Goal: Information Seeking & Learning: Learn about a topic

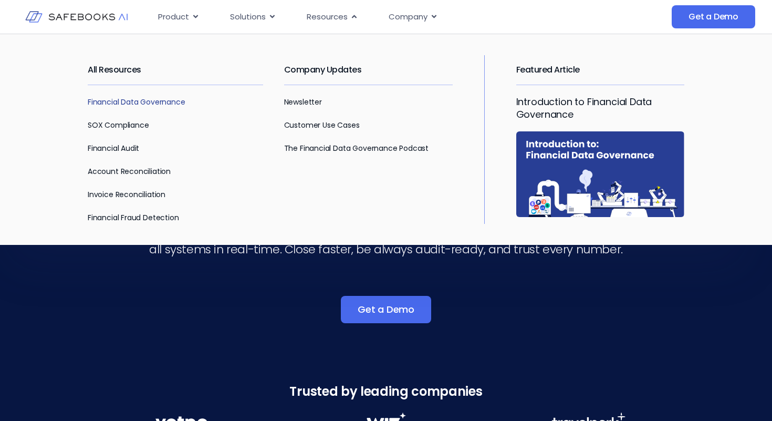
click at [169, 100] on link "Financial Data Governance" at bounding box center [137, 102] width 98 height 10
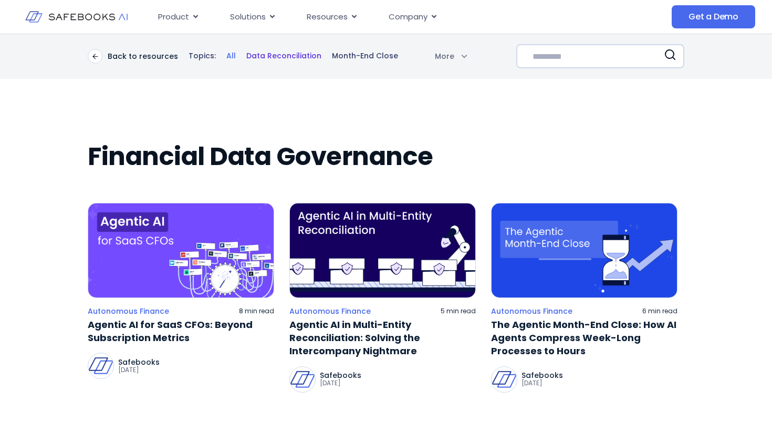
click at [278, 57] on link "Data Reconciliation" at bounding box center [283, 56] width 75 height 10
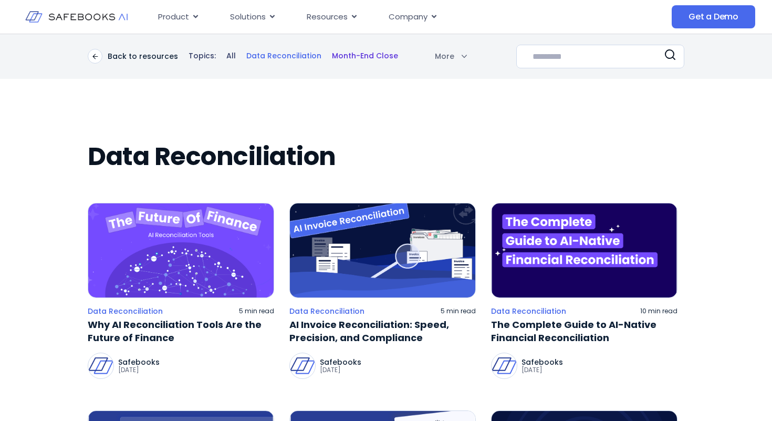
click at [346, 56] on link "Month-End Close" at bounding box center [365, 56] width 66 height 10
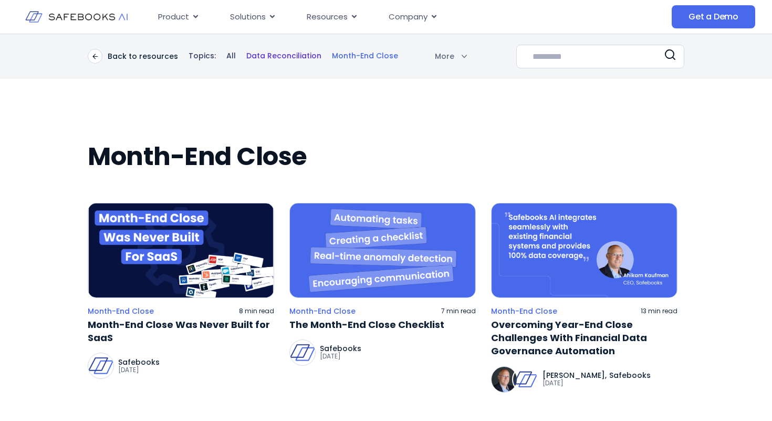
click at [271, 54] on link "Data Reconciliation" at bounding box center [283, 56] width 75 height 10
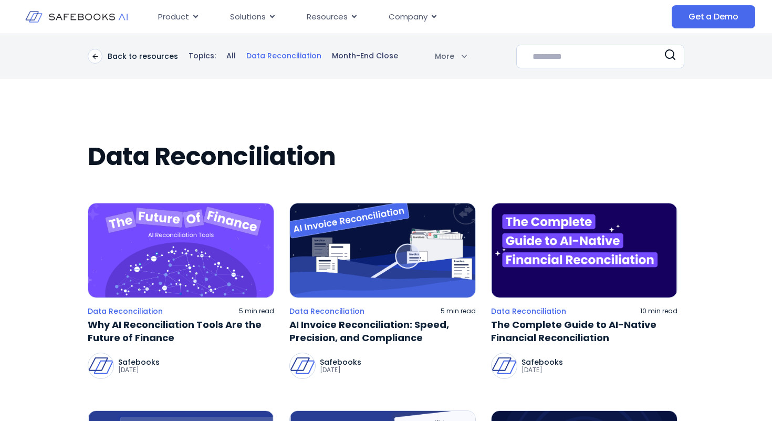
click at [202, 61] on div "Back to resources Topics: All Data Reconciliation Month-End Close More" at bounding box center [277, 56] width 379 height 15
click at [200, 58] on p "Topics:" at bounding box center [201, 56] width 27 height 10
click at [154, 57] on p "Back to resources" at bounding box center [143, 55] width 70 height 9
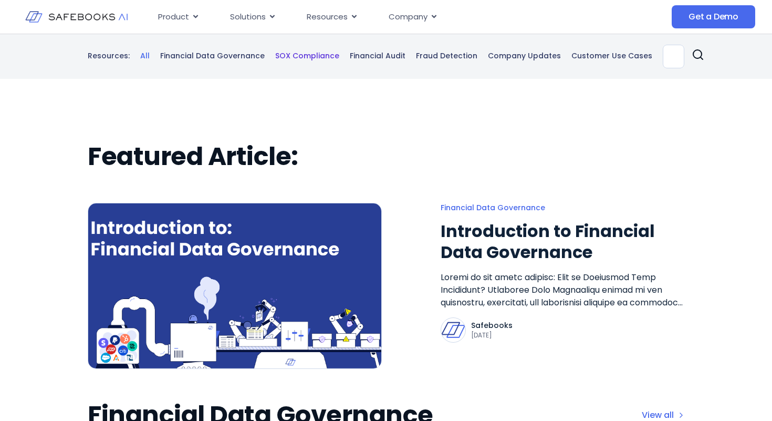
click at [299, 52] on link "SOX Compliance" at bounding box center [307, 56] width 64 height 10
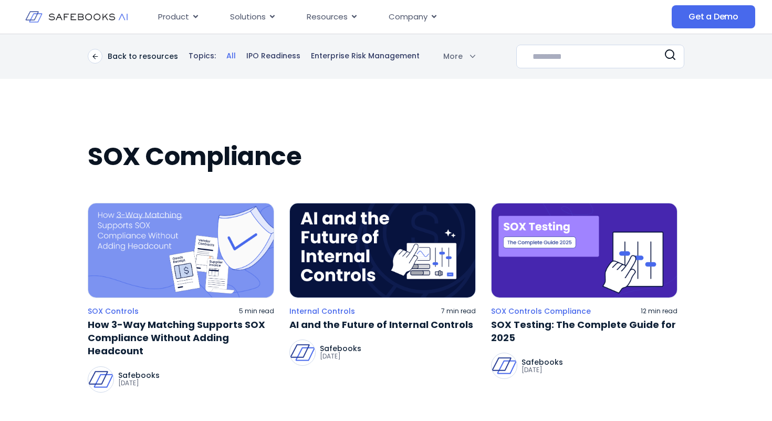
click at [443, 58] on body "Skip to content Product Close Product Open Product Product Platform Overview Se…" at bounding box center [386, 210] width 772 height 421
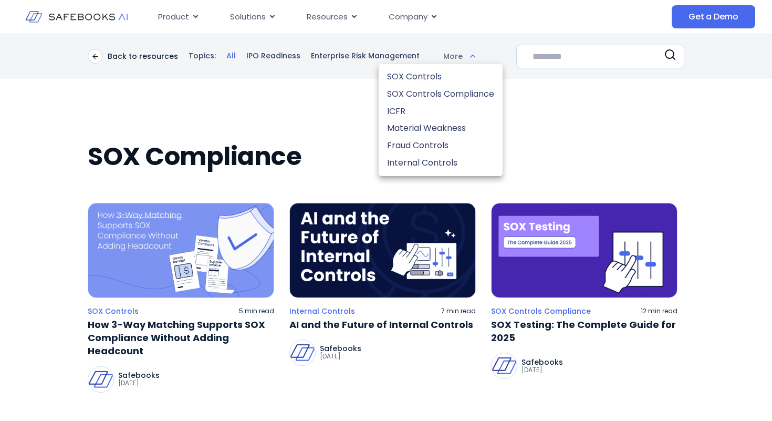
click at [443, 58] on div at bounding box center [386, 210] width 772 height 421
